Goal: Book appointment/travel/reservation

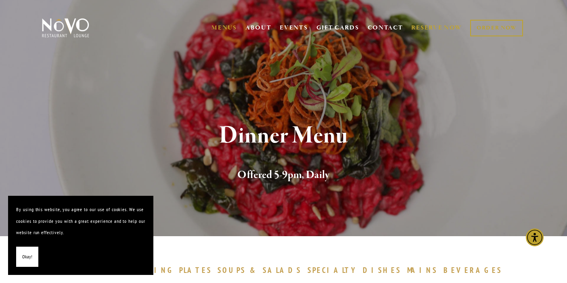
click at [440, 26] on link "RESERVE NOW" at bounding box center [436, 27] width 51 height 15
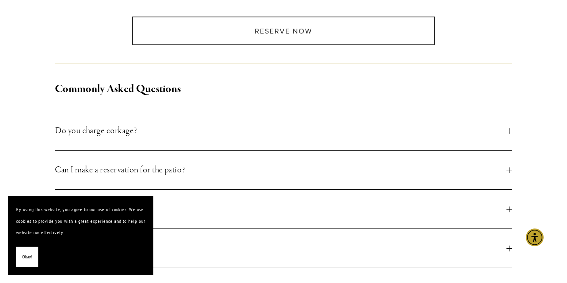
scroll to position [117, 0]
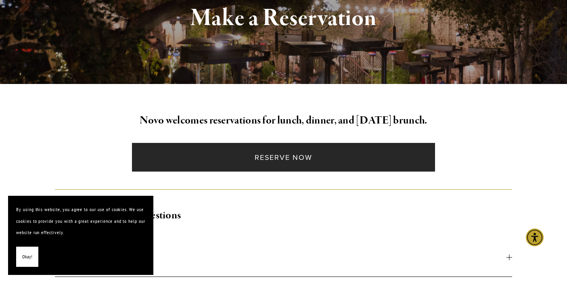
click at [268, 160] on link "Reserve Now" at bounding box center [283, 157] width 303 height 29
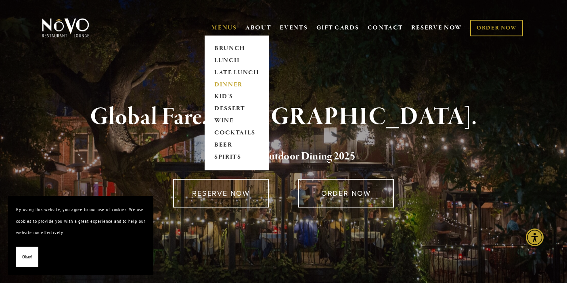
click at [229, 85] on link "DINNER" at bounding box center [236, 85] width 50 height 12
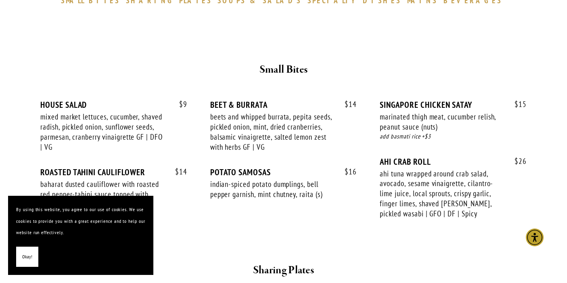
scroll to position [245, 0]
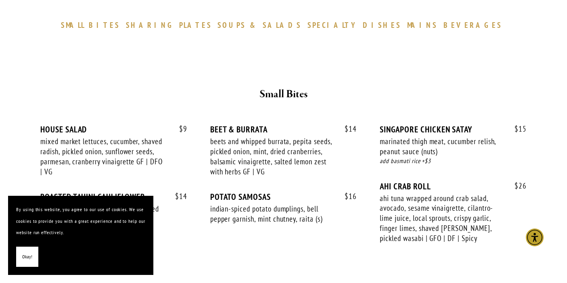
click at [175, 27] on span "SHARING" at bounding box center [150, 25] width 49 height 10
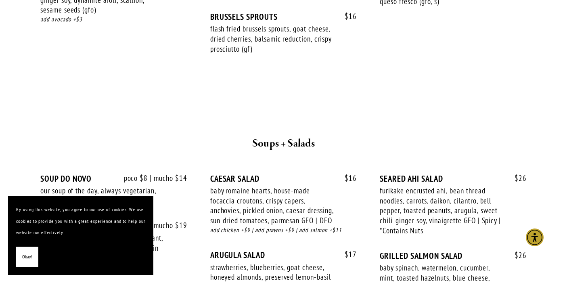
scroll to position [755, 0]
